Goal: Task Accomplishment & Management: Manage account settings

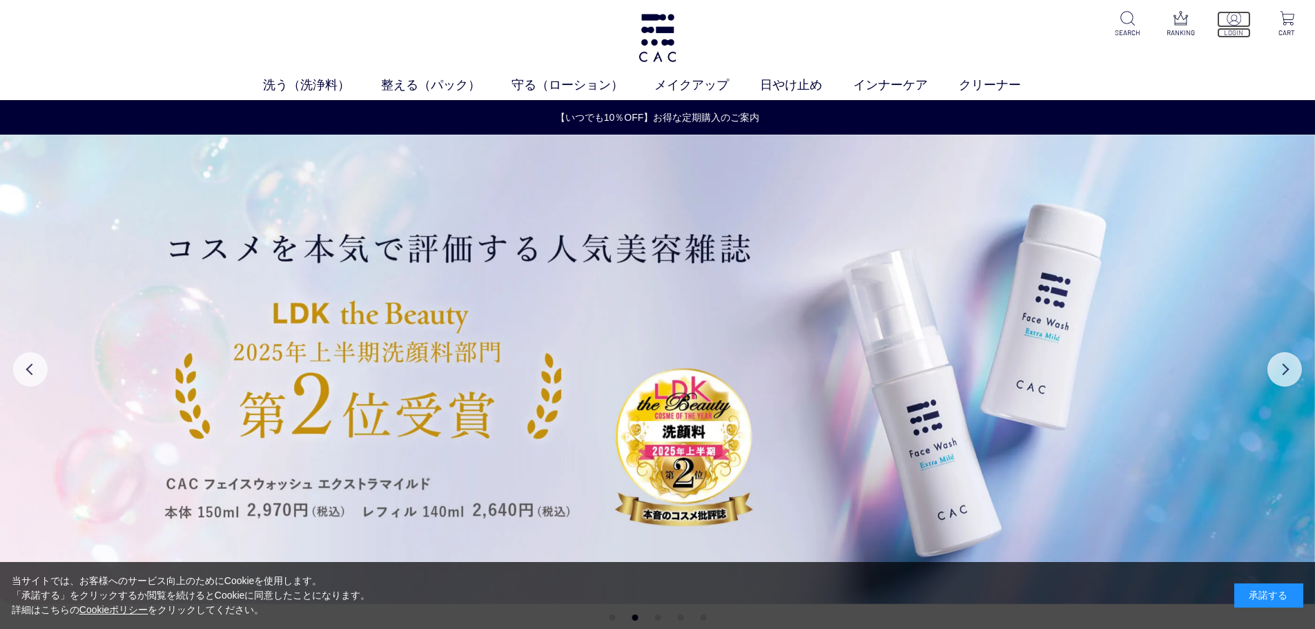
click at [1230, 21] on img at bounding box center [1233, 18] width 14 height 14
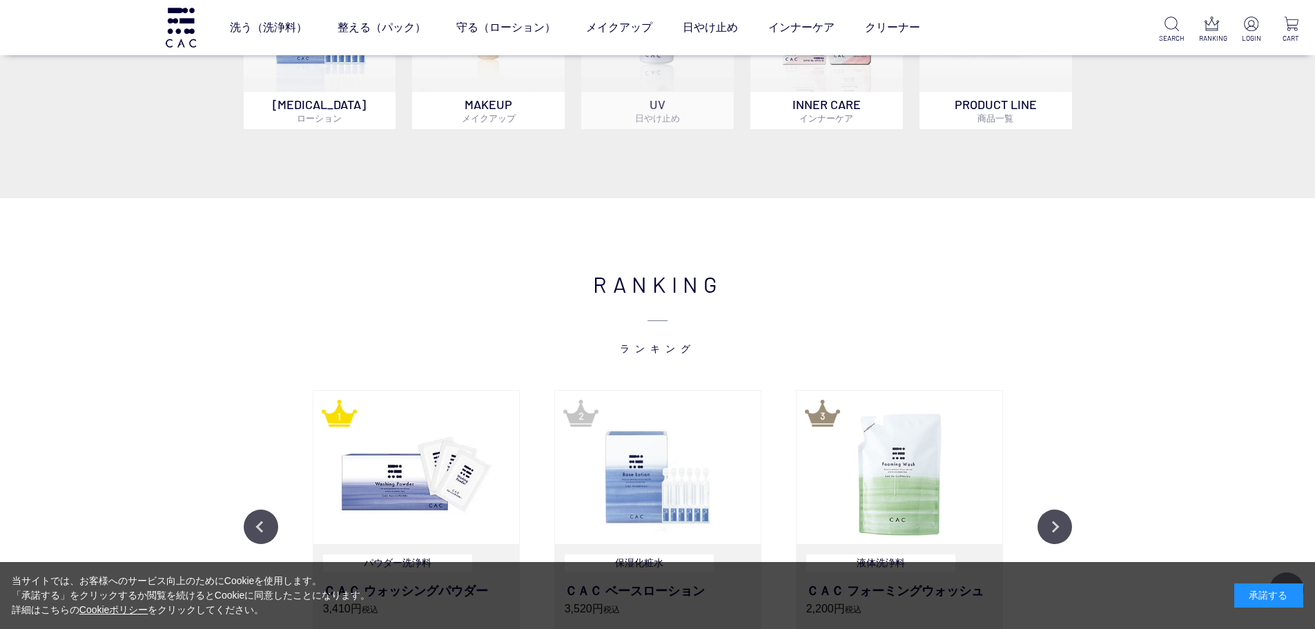
scroll to position [759, 0]
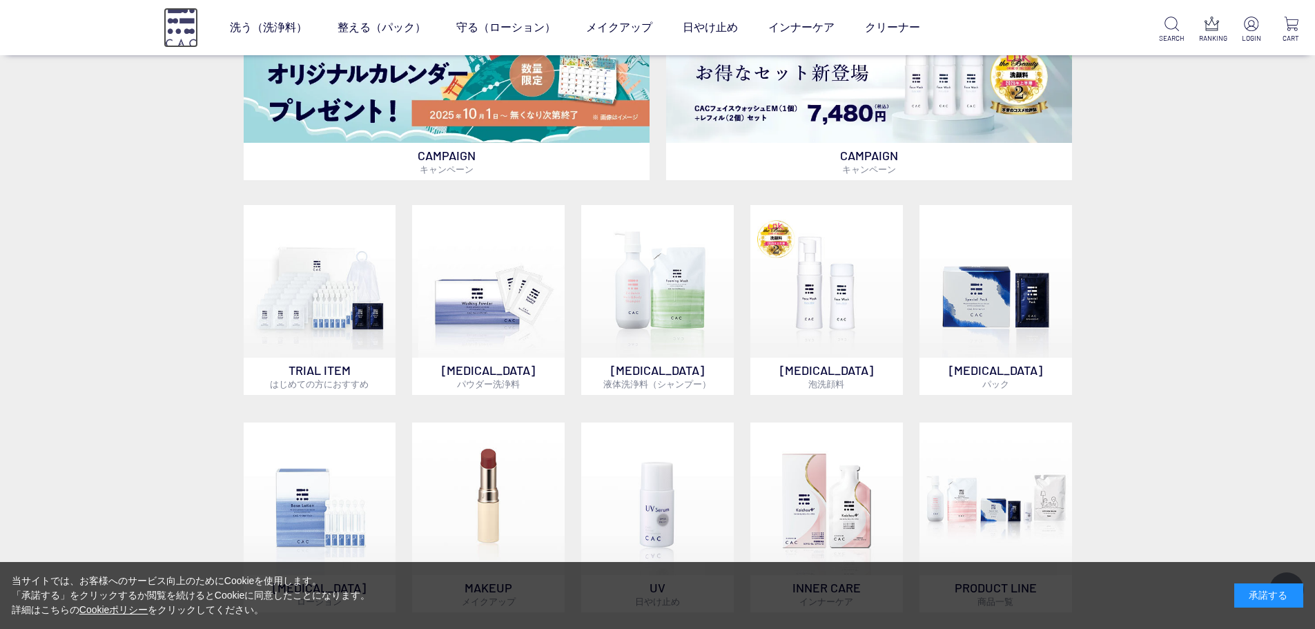
click at [184, 26] on img at bounding box center [181, 27] width 35 height 39
